Goal: Information Seeking & Learning: Learn about a topic

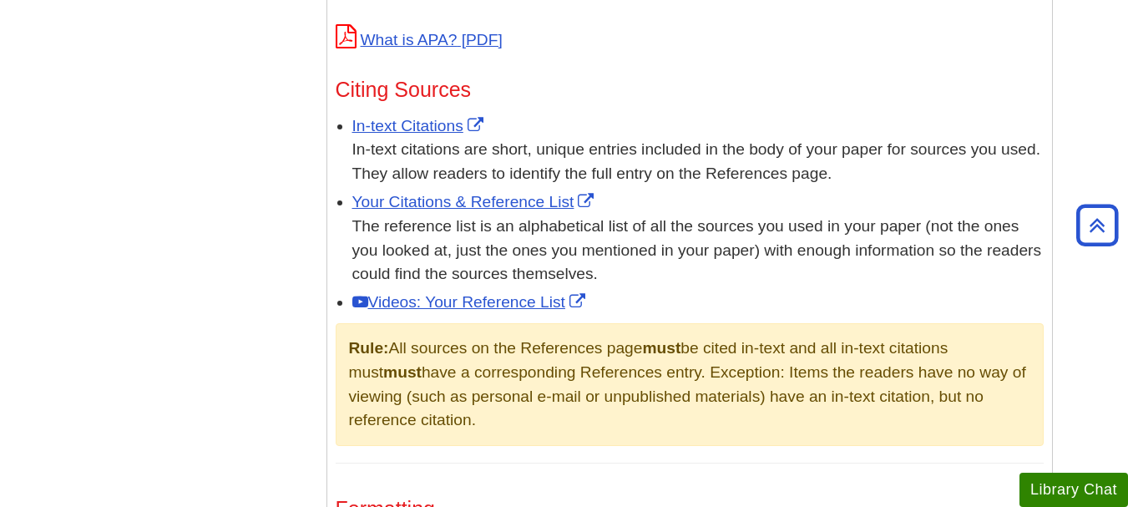
scroll to position [960, 0]
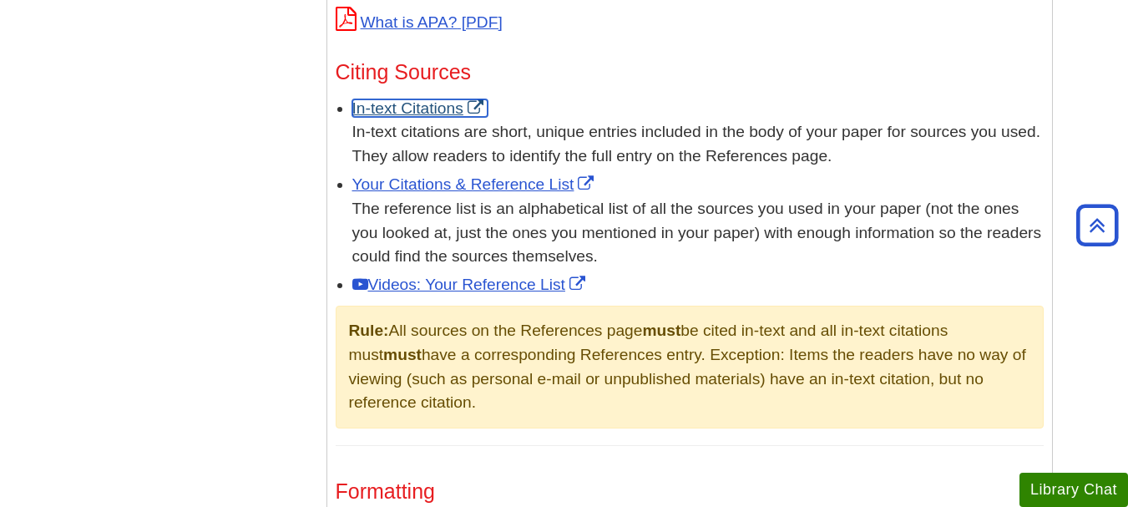
click at [373, 107] on link "In-text Citations" at bounding box center [419, 108] width 135 height 18
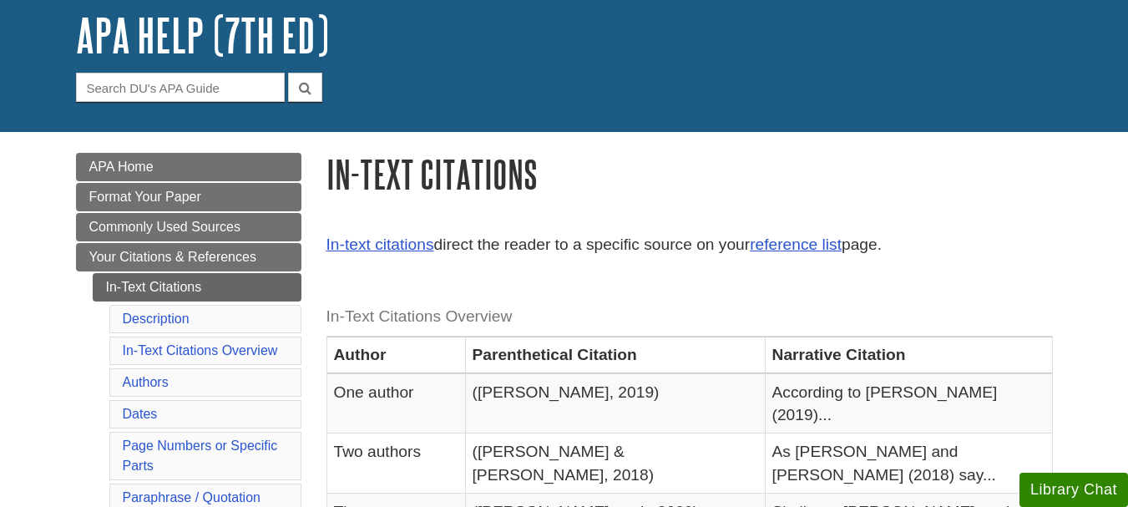
scroll to position [167, 0]
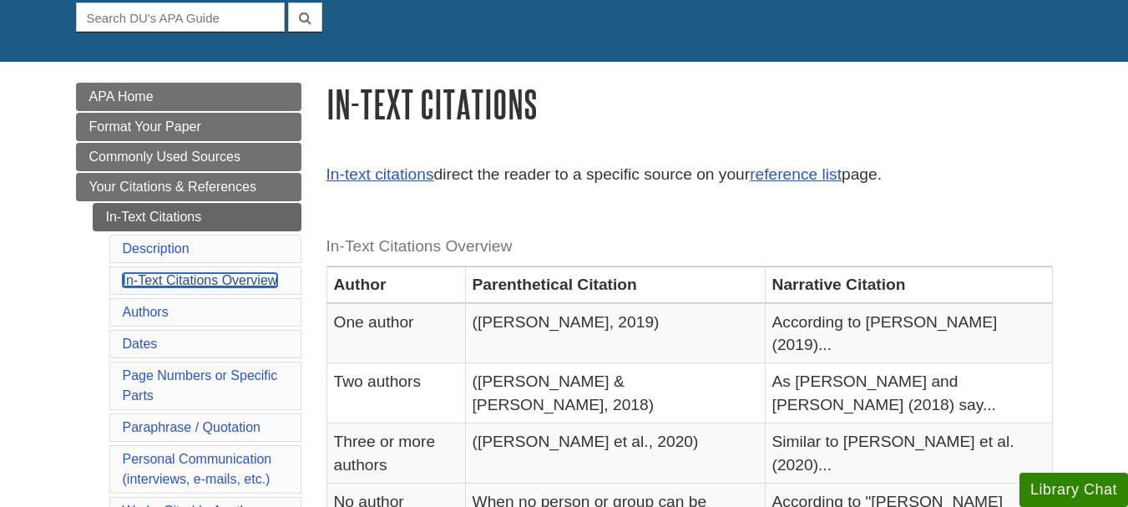
click at [250, 281] on link "In-Text Citations Overview" at bounding box center [200, 280] width 155 height 14
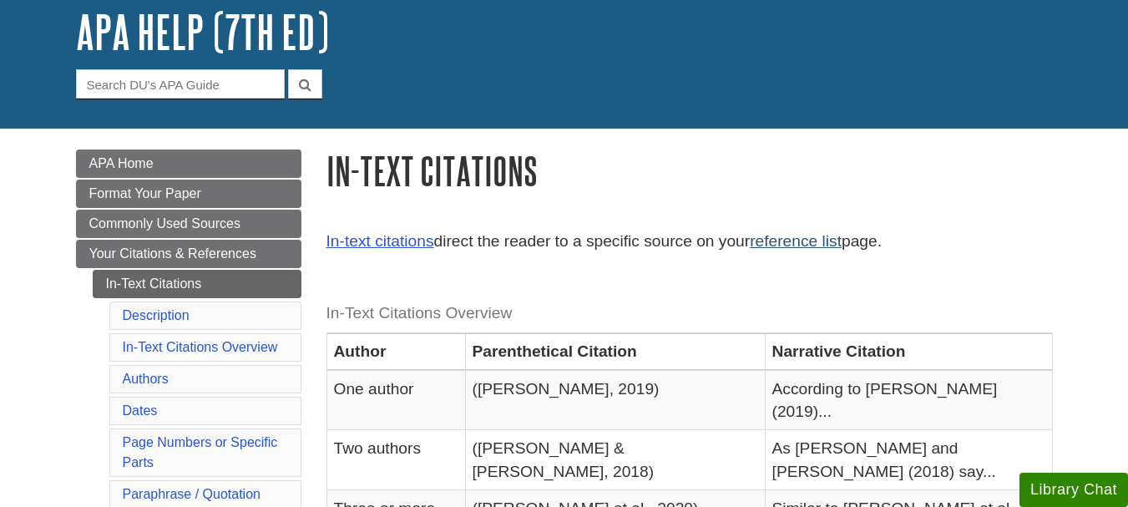
scroll to position [528, 0]
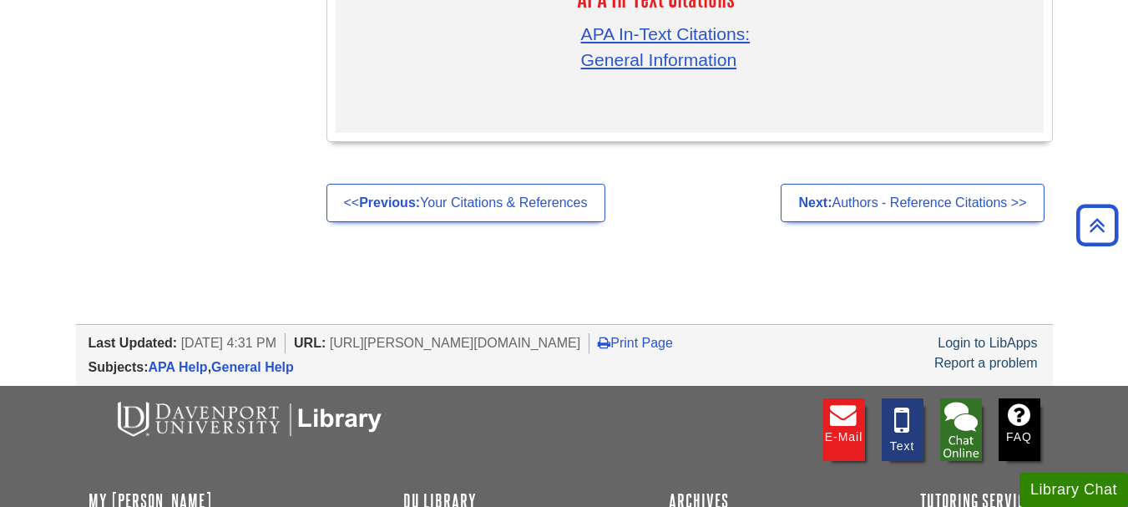
scroll to position [5538, 0]
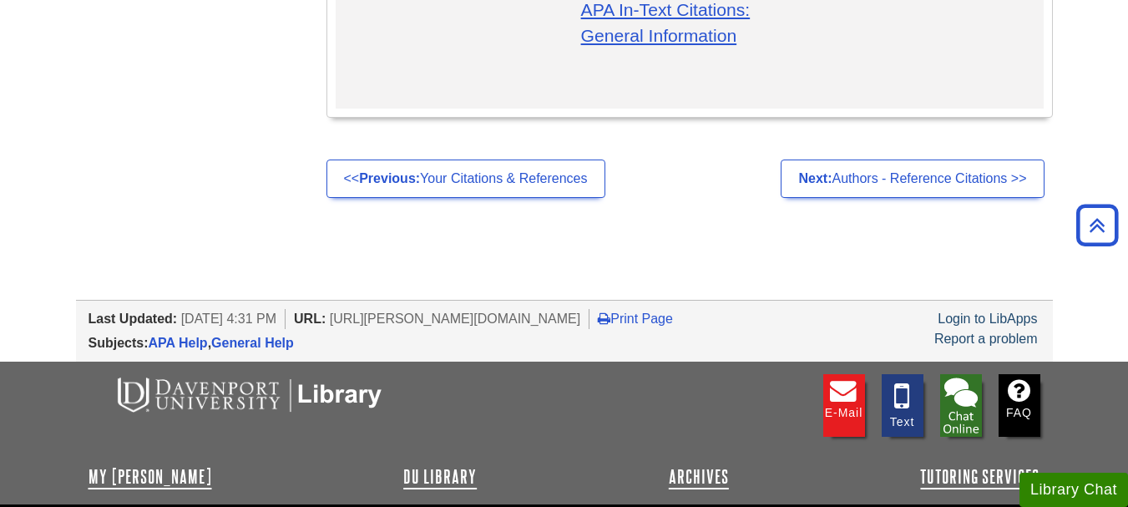
drag, startPoint x: 1140, startPoint y: 384, endPoint x: 1138, endPoint y: 402, distance: 18.4
click at [1092, 362] on footer "E-mail Text FAQ My Davenport DU Library Archives Tutoring Services" at bounding box center [564, 433] width 1128 height 143
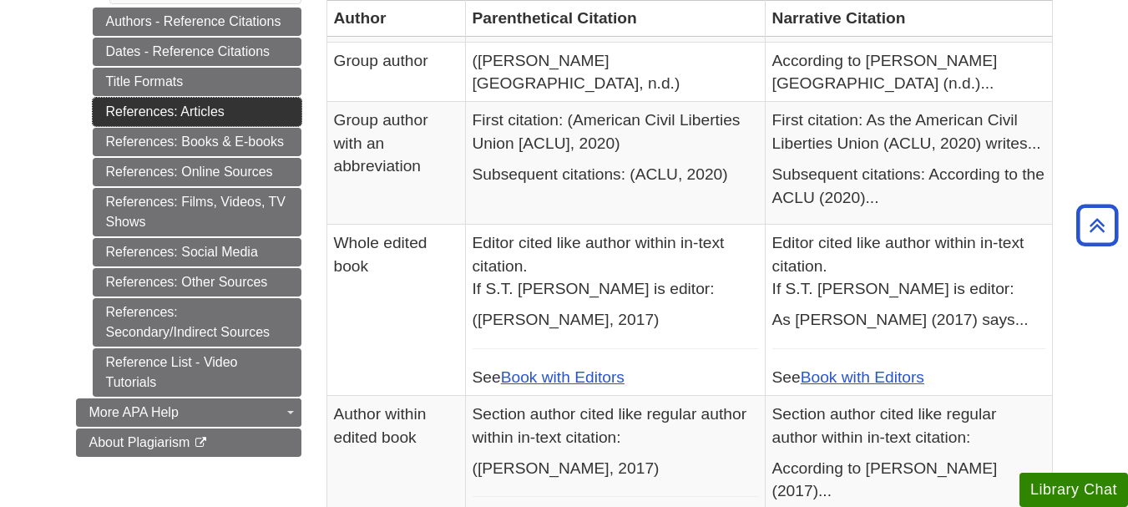
scroll to position [763, 0]
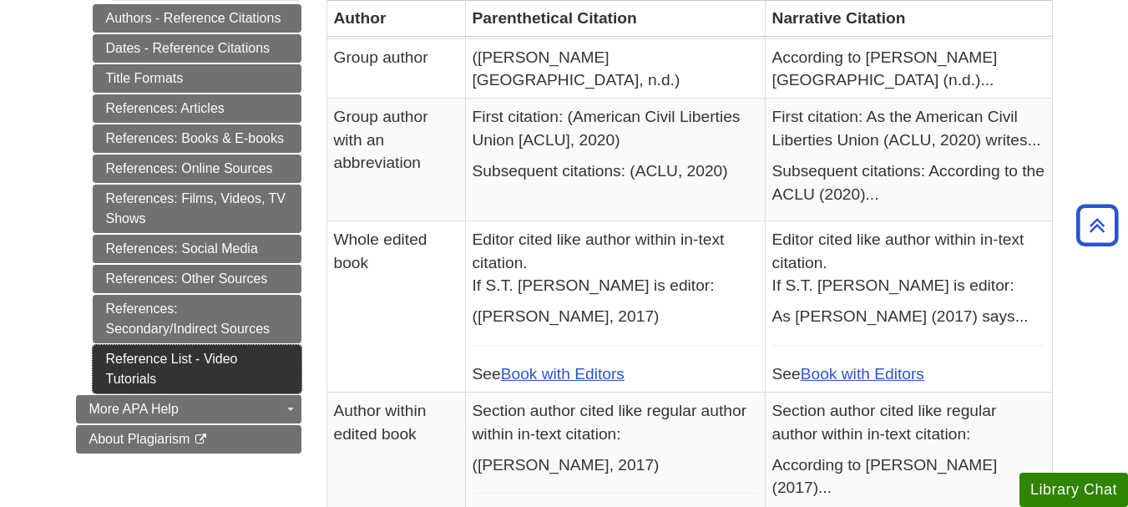
click at [240, 363] on link "Reference List - Video Tutorials" at bounding box center [197, 369] width 209 height 48
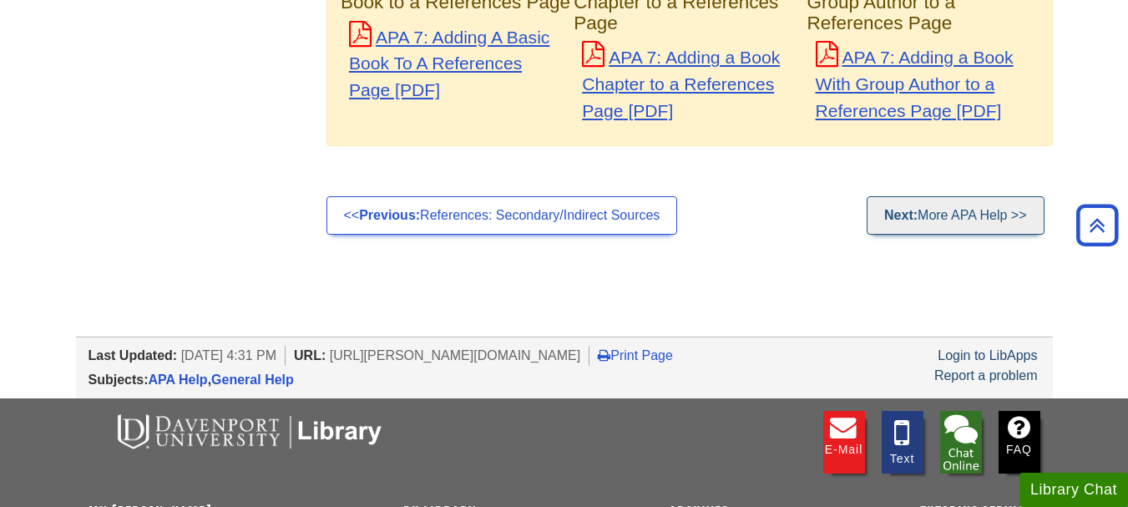
scroll to position [1608, 0]
